Goal: Transaction & Acquisition: Purchase product/service

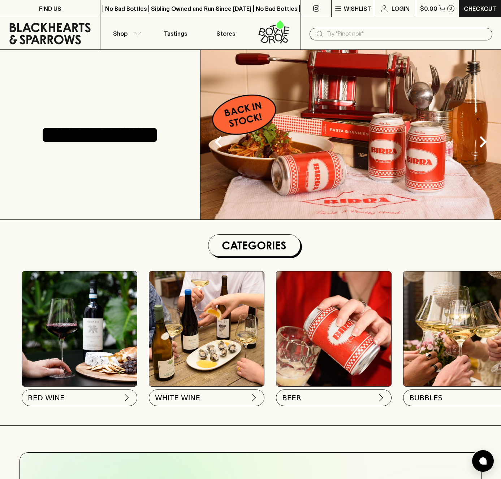
scroll to position [138, 0]
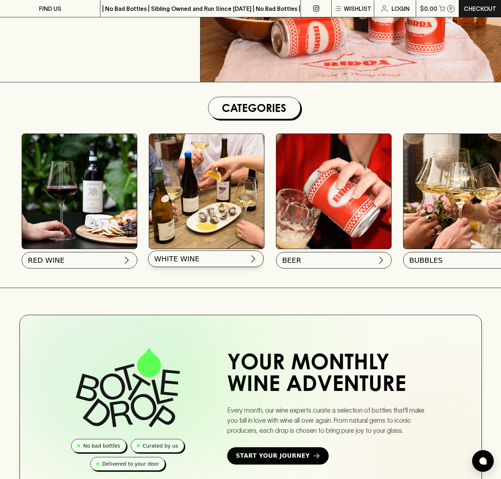
click at [216, 263] on button "WHITE WINE" at bounding box center [206, 259] width 116 height 17
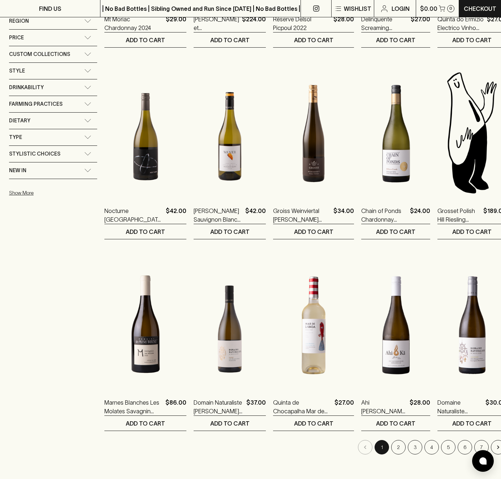
scroll to position [363, 0]
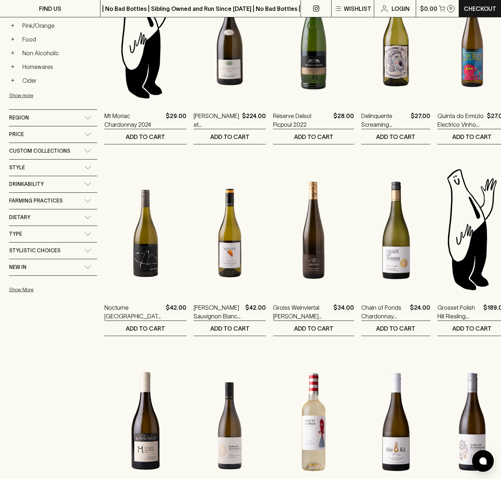
click at [67, 118] on div "Region" at bounding box center [46, 117] width 75 height 9
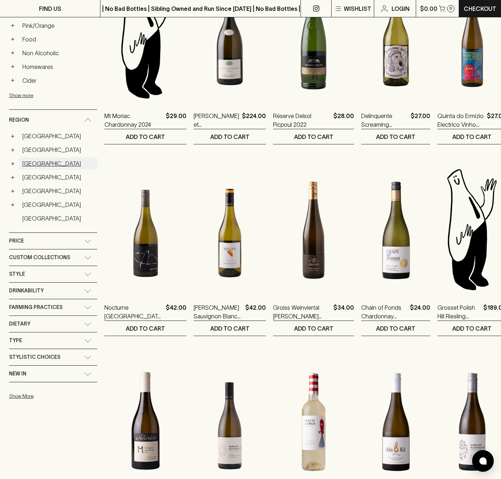
click at [36, 163] on link "[GEOGRAPHIC_DATA]" at bounding box center [58, 164] width 78 height 12
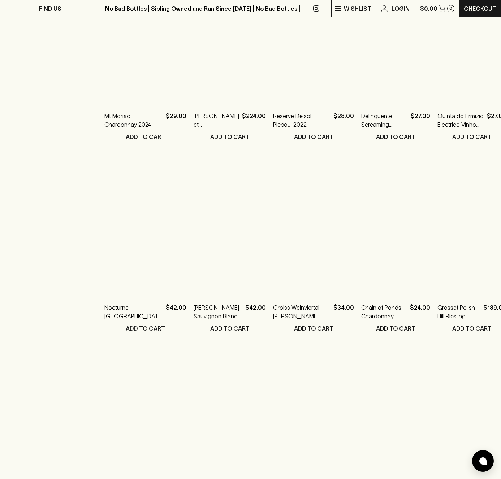
scroll to position [247, 0]
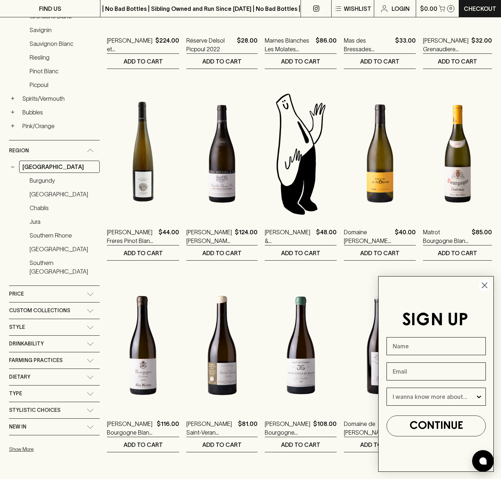
click at [483, 285] on circle "Close dialog" at bounding box center [485, 286] width 12 height 12
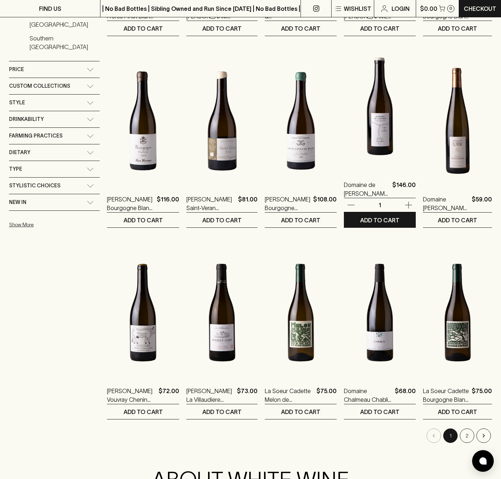
scroll to position [678, 0]
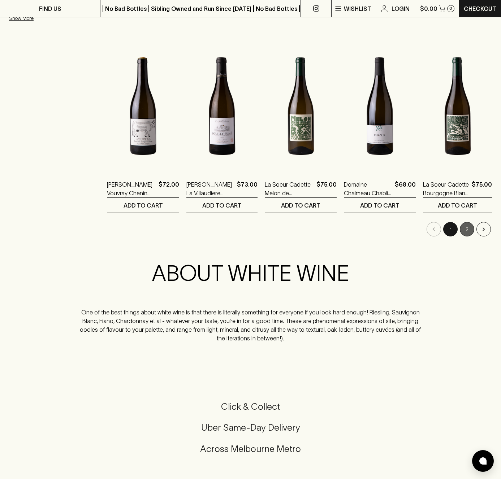
click at [471, 228] on button "2" at bounding box center [467, 229] width 14 height 14
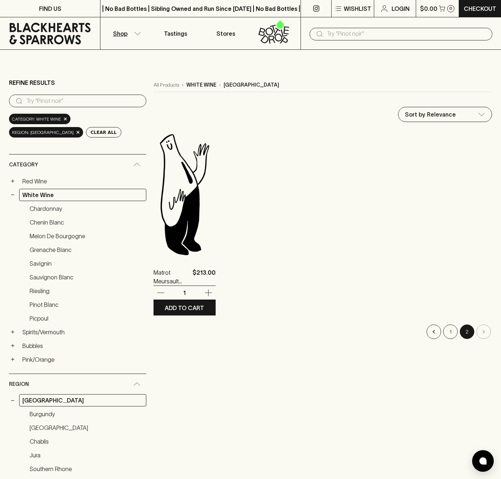
click at [178, 233] on img at bounding box center [185, 194] width 62 height 126
